Goal: Check status: Check status

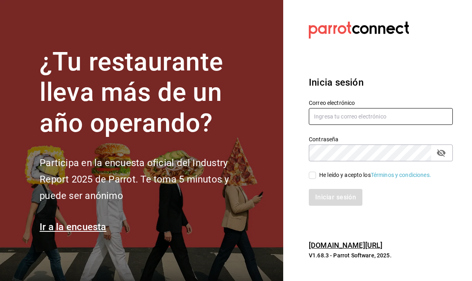
click at [334, 125] on input "text" at bounding box center [380, 116] width 144 height 17
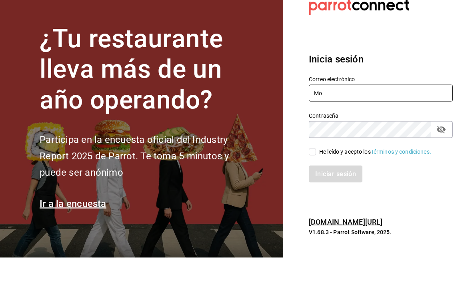
type input "M"
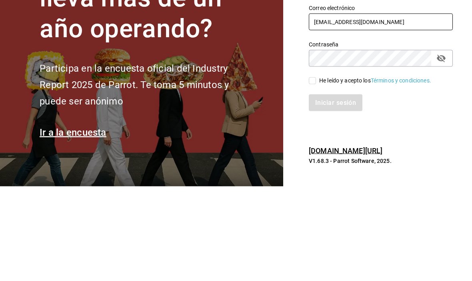
type input "mochomos.metepec@grupocosteno.com"
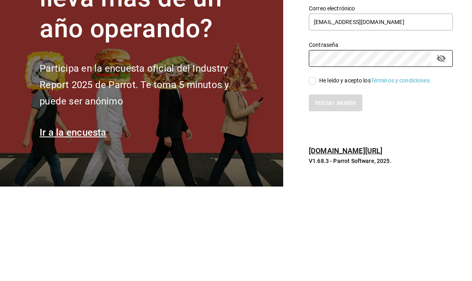
click at [310, 171] on input "He leído y acepto los Términos y condiciones." at bounding box center [311, 174] width 7 height 7
checkbox input "true"
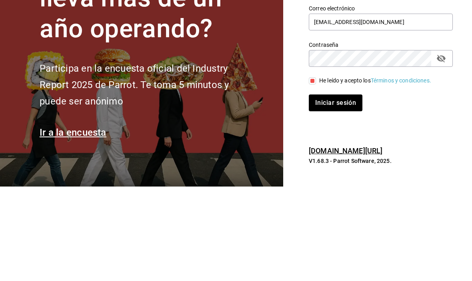
scroll to position [28, 0]
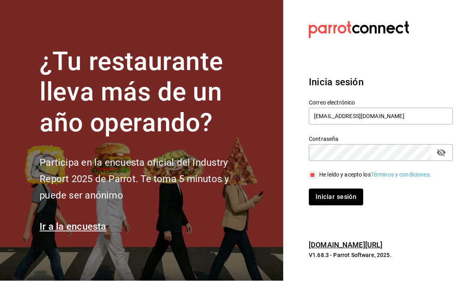
click at [329, 191] on button "Iniciar sesión" at bounding box center [335, 197] width 54 height 17
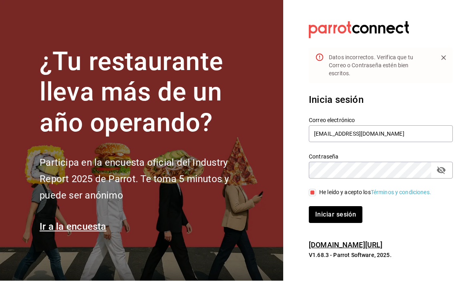
click at [439, 165] on icon "passwordField" at bounding box center [441, 170] width 10 height 10
click at [327, 208] on button "Iniciar sesión" at bounding box center [335, 214] width 54 height 17
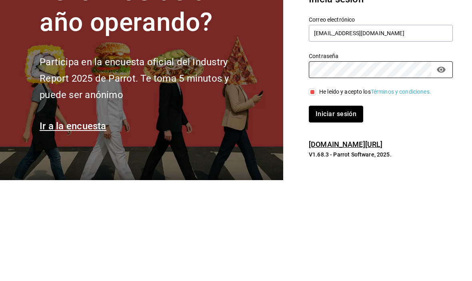
click at [335, 206] on button "Iniciar sesión" at bounding box center [335, 214] width 54 height 17
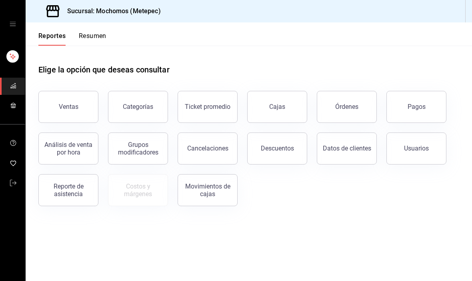
click at [352, 113] on button "Órdenes" at bounding box center [346, 107] width 60 height 32
